Goal: Transaction & Acquisition: Purchase product/service

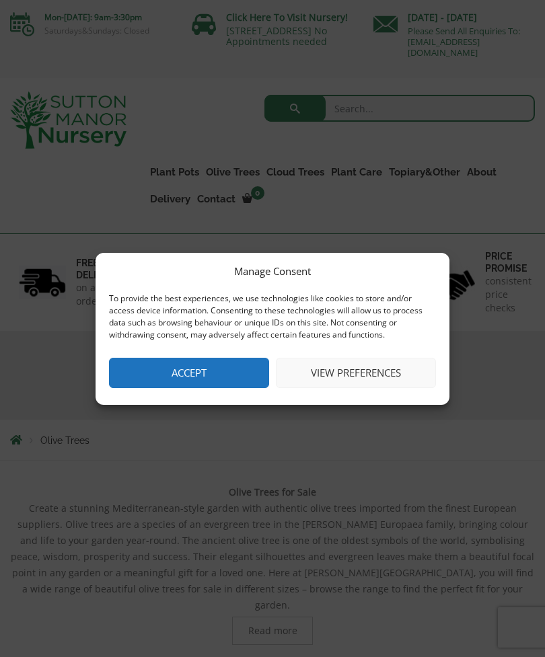
click at [172, 375] on button "Accept" at bounding box center [189, 373] width 160 height 30
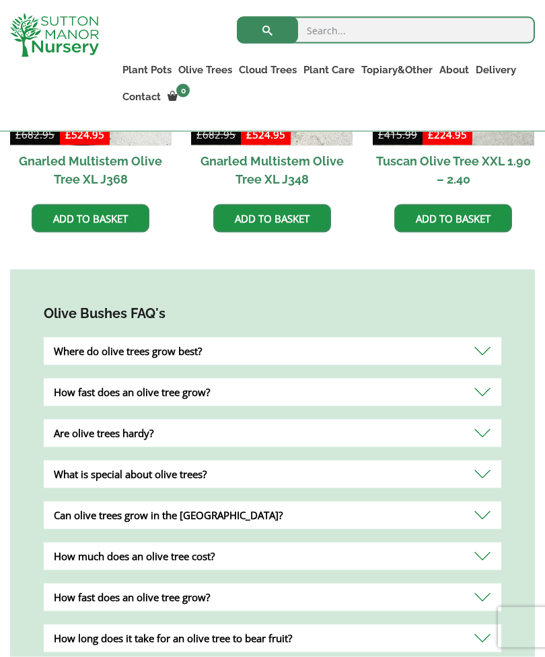
scroll to position [991, 0]
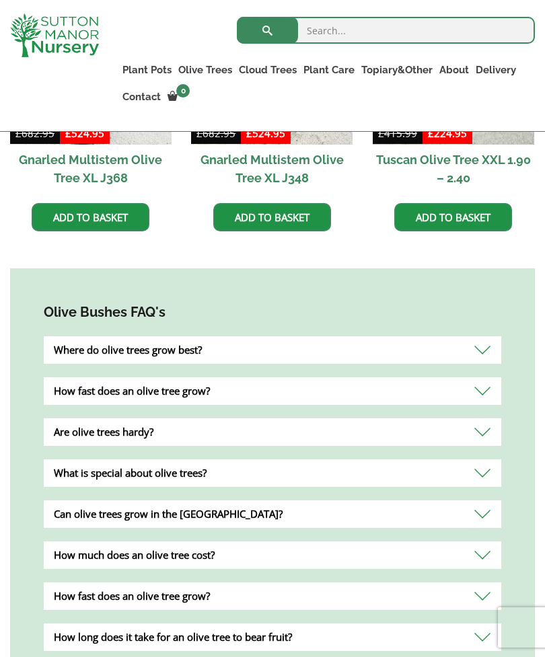
click at [79, 343] on div "Where do olive trees grow best?" at bounding box center [272, 350] width 457 height 28
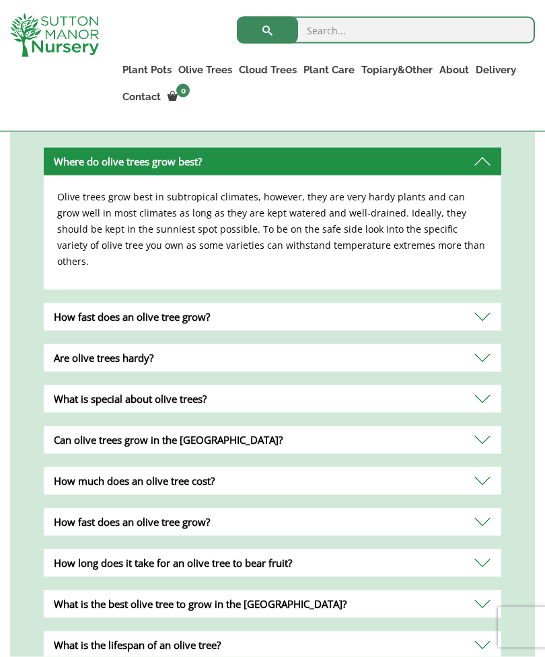
scroll to position [1180, 0]
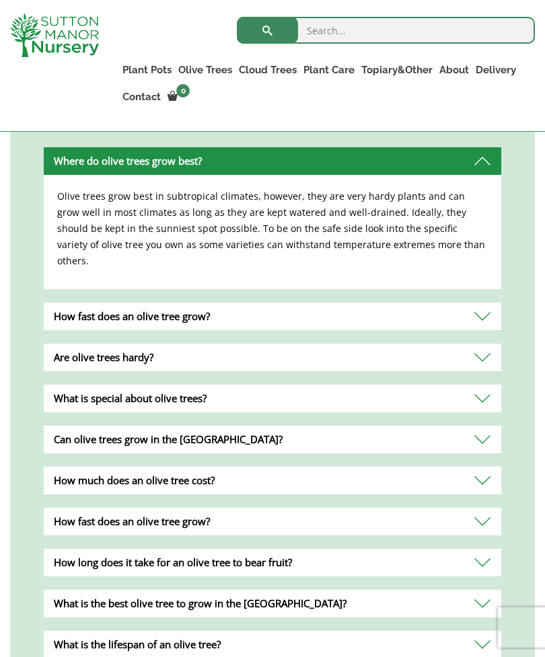
click at [63, 303] on div "How fast does an olive tree grow?" at bounding box center [272, 317] width 457 height 28
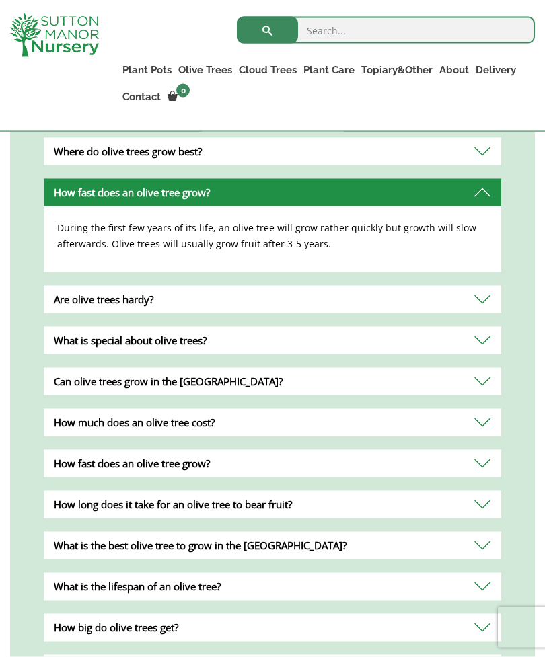
scroll to position [1201, 0]
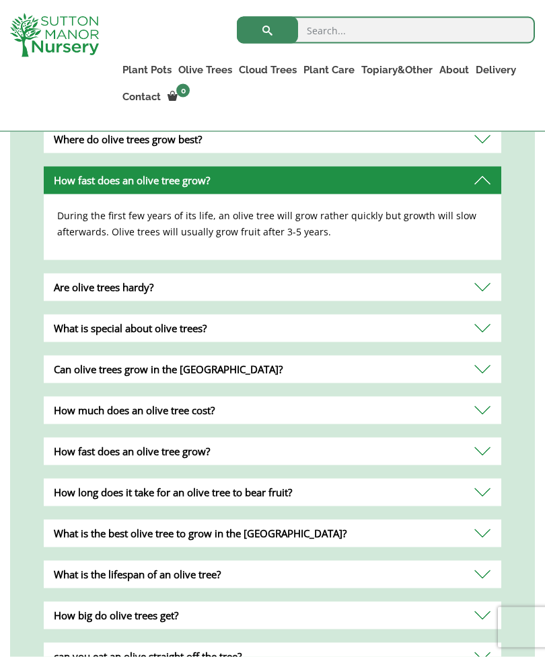
click at [73, 167] on div "How fast does an olive tree grow?" at bounding box center [272, 181] width 457 height 28
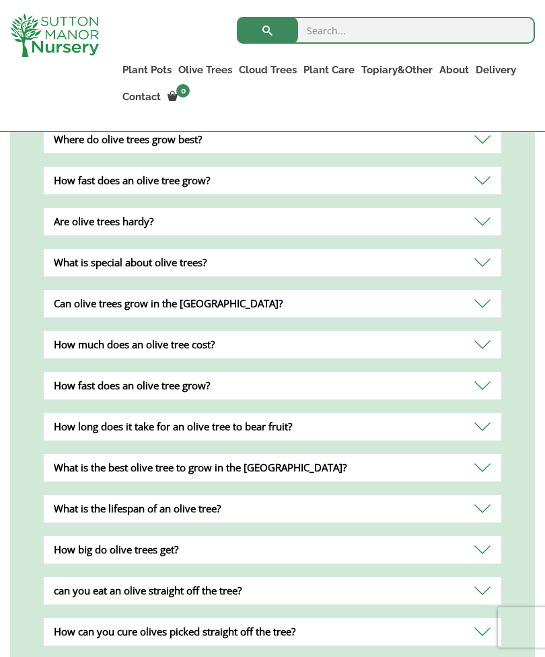
click at [93, 455] on div "What is the best olive tree to grow in the UK?" at bounding box center [272, 468] width 457 height 28
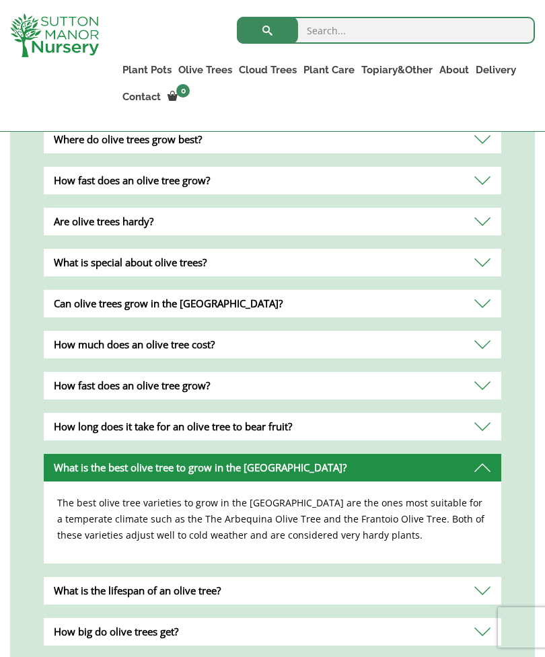
click at [100, 577] on div "What is the lifespan of an olive tree?" at bounding box center [272, 591] width 457 height 28
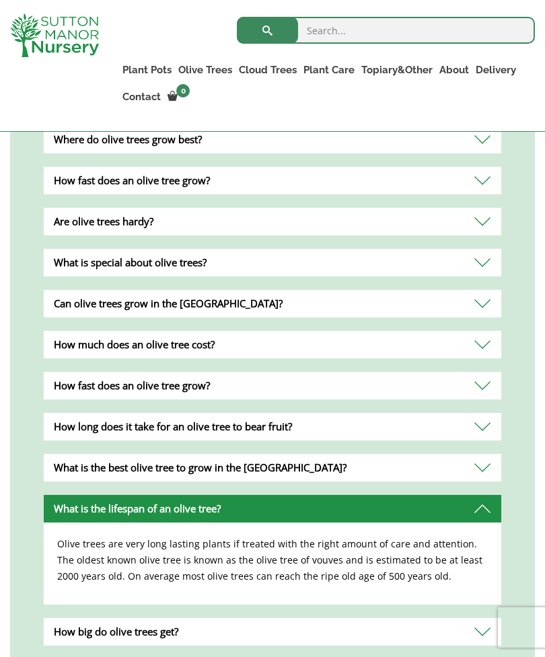
click at [486, 498] on div "What is the lifespan of an olive tree?" at bounding box center [272, 509] width 457 height 28
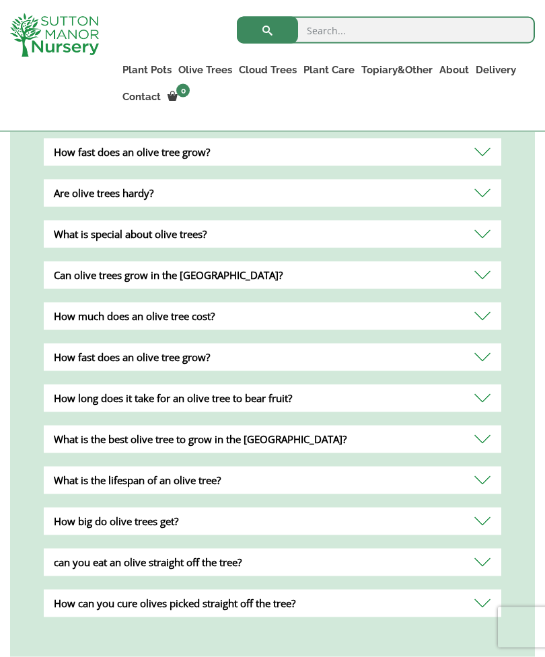
scroll to position [1231, 0]
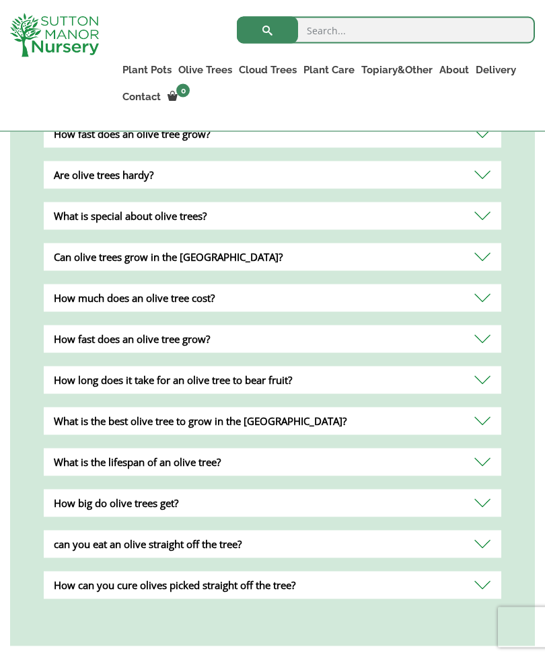
click at [71, 412] on div "What is the best olive tree to grow in the UK?" at bounding box center [272, 422] width 457 height 28
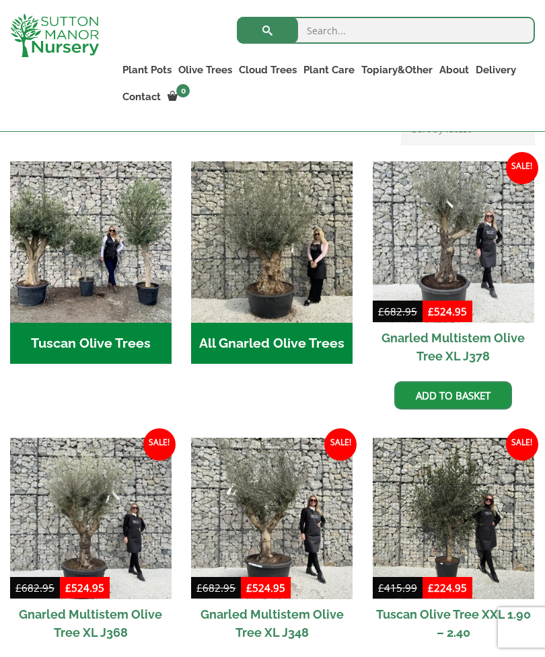
scroll to position [535, 0]
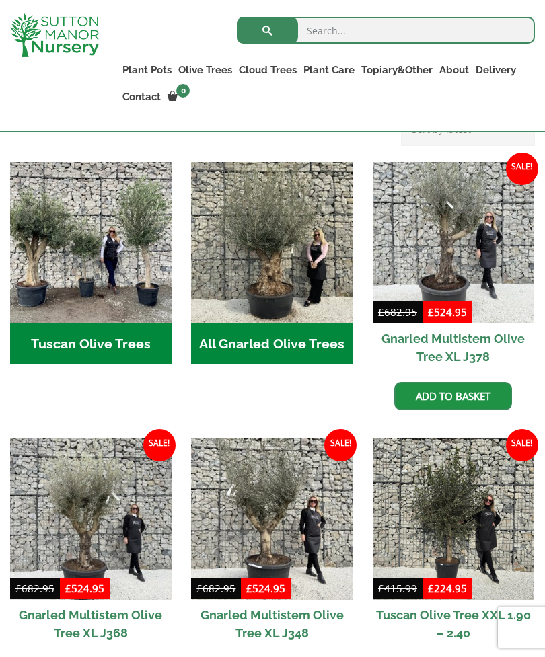
click at [89, 328] on h2 "Tuscan Olive Trees (5)" at bounding box center [90, 345] width 161 height 42
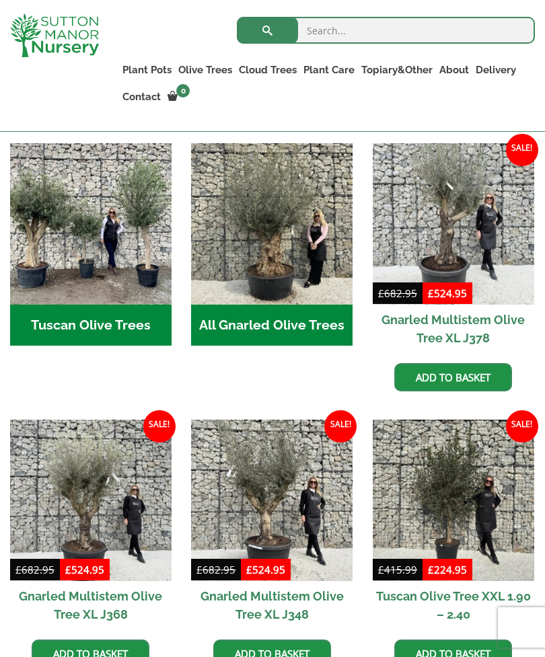
click at [258, 313] on h2 "All Gnarled Olive Trees (180)" at bounding box center [271, 326] width 161 height 42
